Goal: Information Seeking & Learning: Learn about a topic

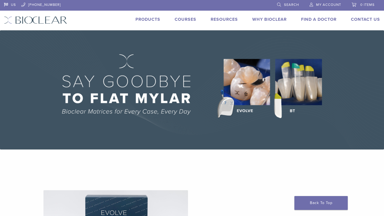
click at [220, 15] on div "US 1.855.712.5327 Search My Account 0 items Cart No products in the cart. Back …" at bounding box center [192, 15] width 384 height 30
click at [268, 19] on link "Why Bioclear" at bounding box center [269, 19] width 34 height 5
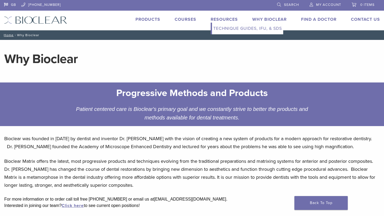
click at [217, 21] on link "Resources" at bounding box center [224, 19] width 27 height 5
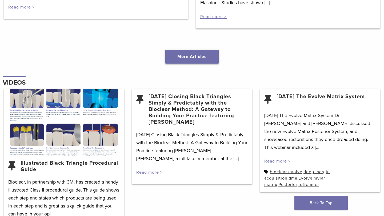
scroll to position [624, 0]
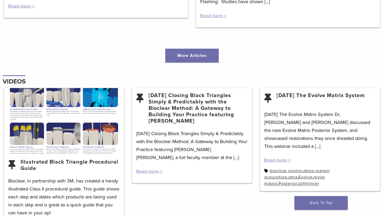
click at [197, 64] on section "Articles Protected: Mild to Wild by Dr. David Clark and Dr. Charles Regalado Th…" at bounding box center [192, 14] width 384 height 122
click at [195, 55] on link "More Articles" at bounding box center [191, 56] width 53 height 14
